Goal: Task Accomplishment & Management: Complete application form

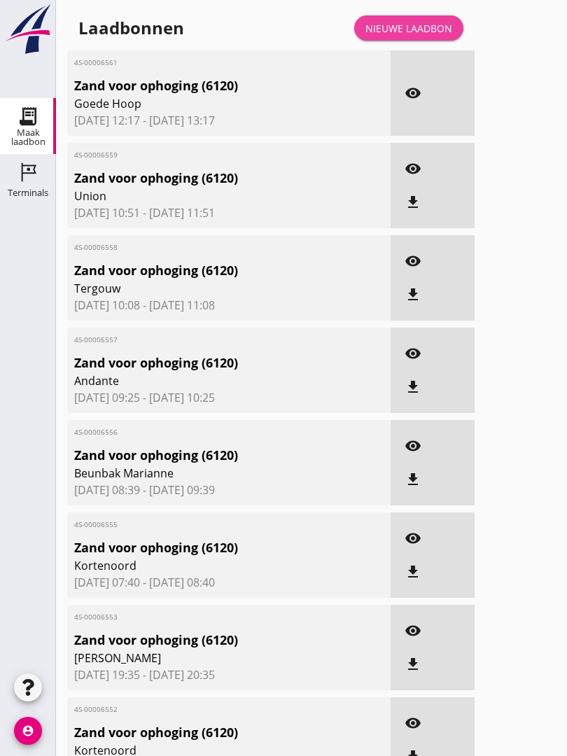
click at [419, 36] on div "Nieuwe laadbon" at bounding box center [408, 28] width 87 height 15
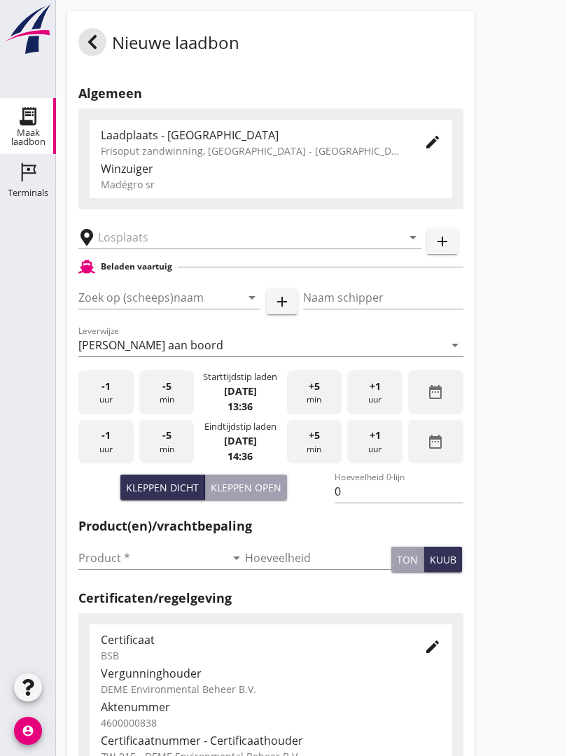
click at [213, 249] on input "text" at bounding box center [240, 237] width 284 height 22
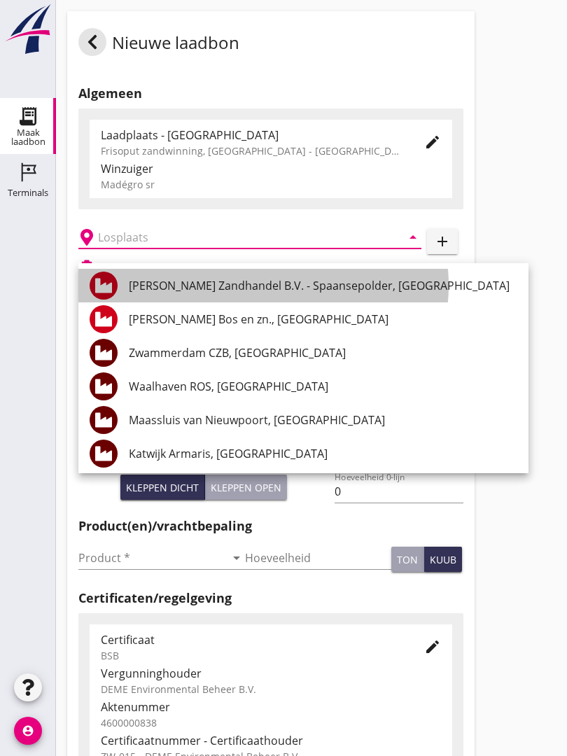
click at [331, 286] on div "[PERSON_NAME] Zandhandel B.V. - Spaansepolder, [GEOGRAPHIC_DATA]" at bounding box center [323, 285] width 389 height 17
type input "[PERSON_NAME] Zandhandel B.V. - Spaansepolder, [GEOGRAPHIC_DATA]"
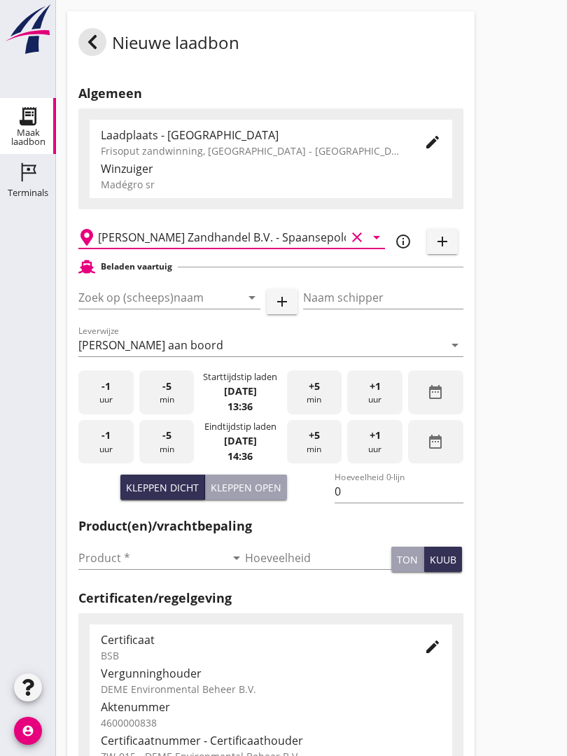
click at [212, 301] on input "Zoek op (scheeps)naam" at bounding box center [149, 297] width 143 height 22
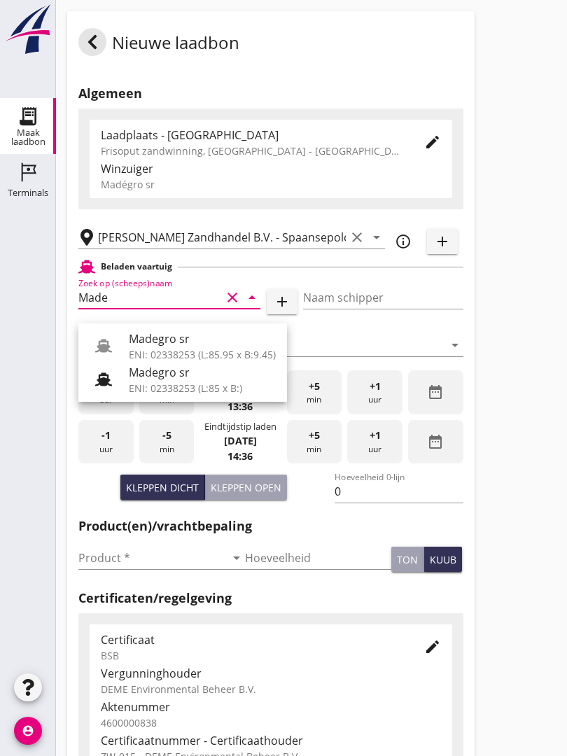
click at [195, 343] on div "Madegro sr" at bounding box center [202, 338] width 147 height 17
type input "Madegro sr"
type input "[PERSON_NAME]"
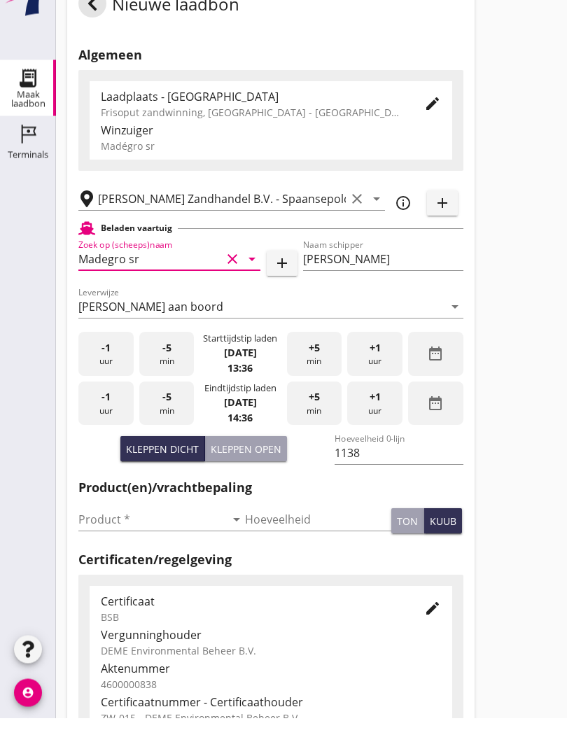
click at [251, 480] on div "Kleppen open" at bounding box center [246, 487] width 71 height 15
type input "705"
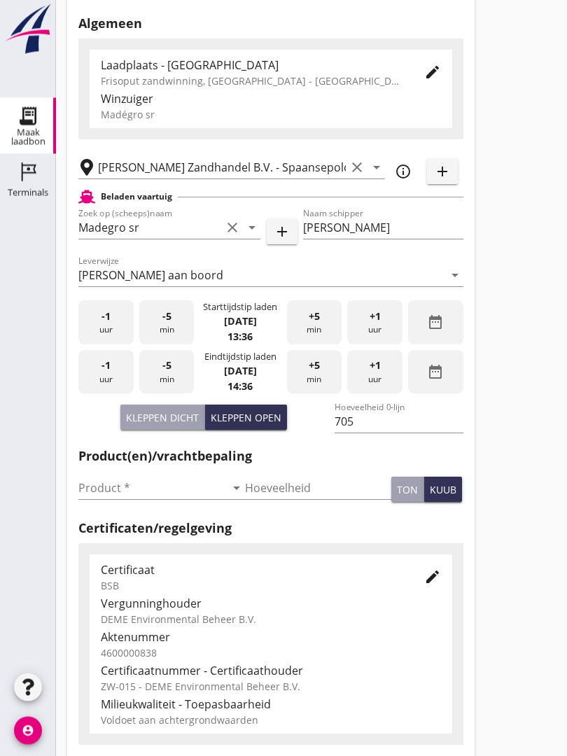
click at [105, 496] on input "Product *" at bounding box center [151, 488] width 147 height 22
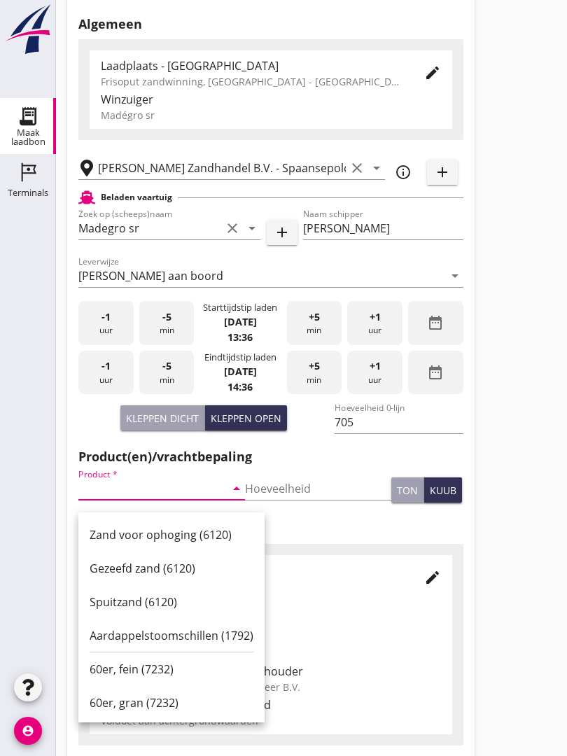
scroll to position [80, 0]
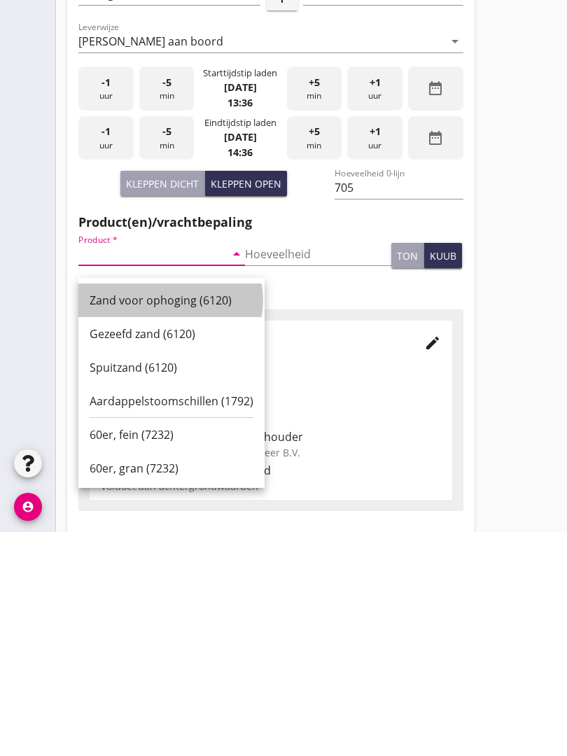
click at [173, 516] on div "Zand voor ophoging (6120)" at bounding box center [172, 524] width 164 height 17
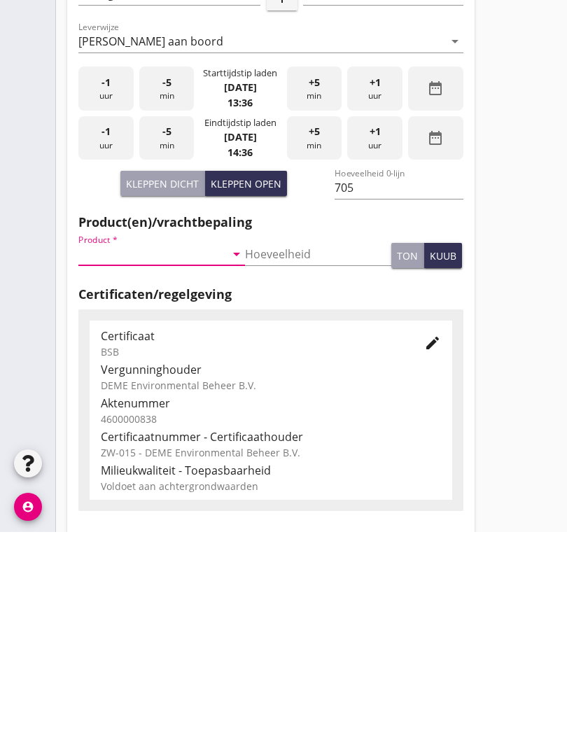
type input "Zand voor ophoging (6120)"
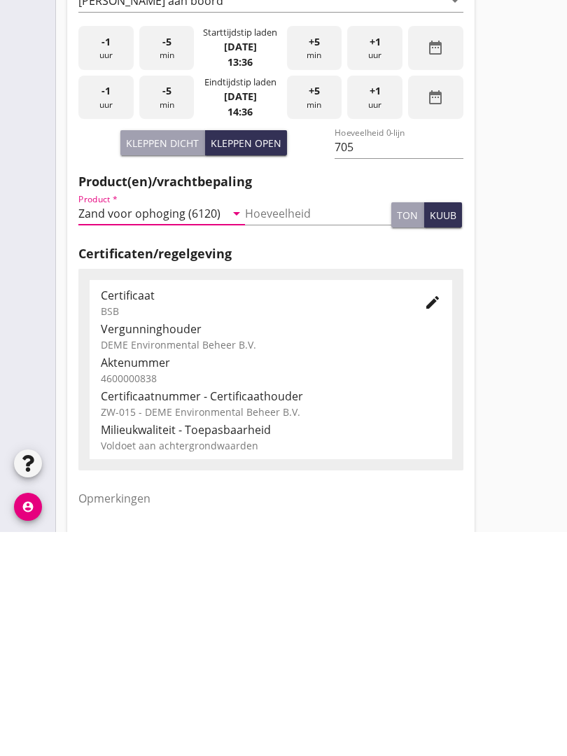
scroll to position [245, 0]
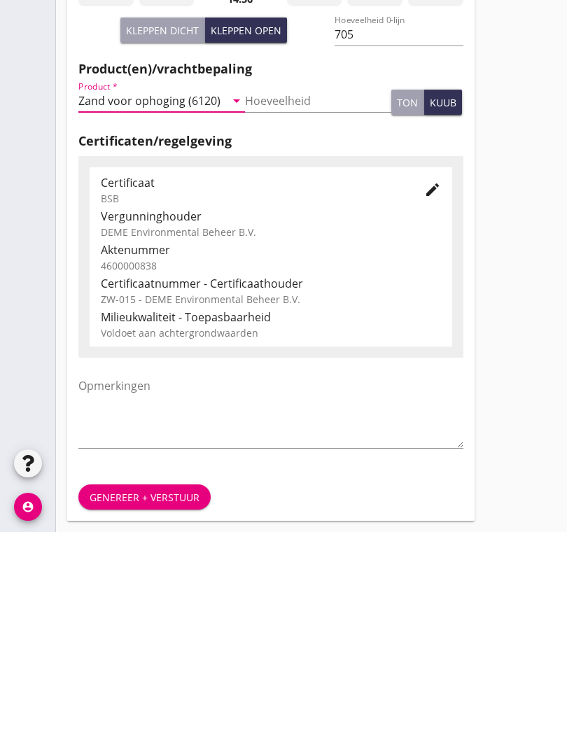
click at [168, 714] on div "Genereer + verstuur" at bounding box center [145, 721] width 110 height 15
